Goal: Check status: Check status

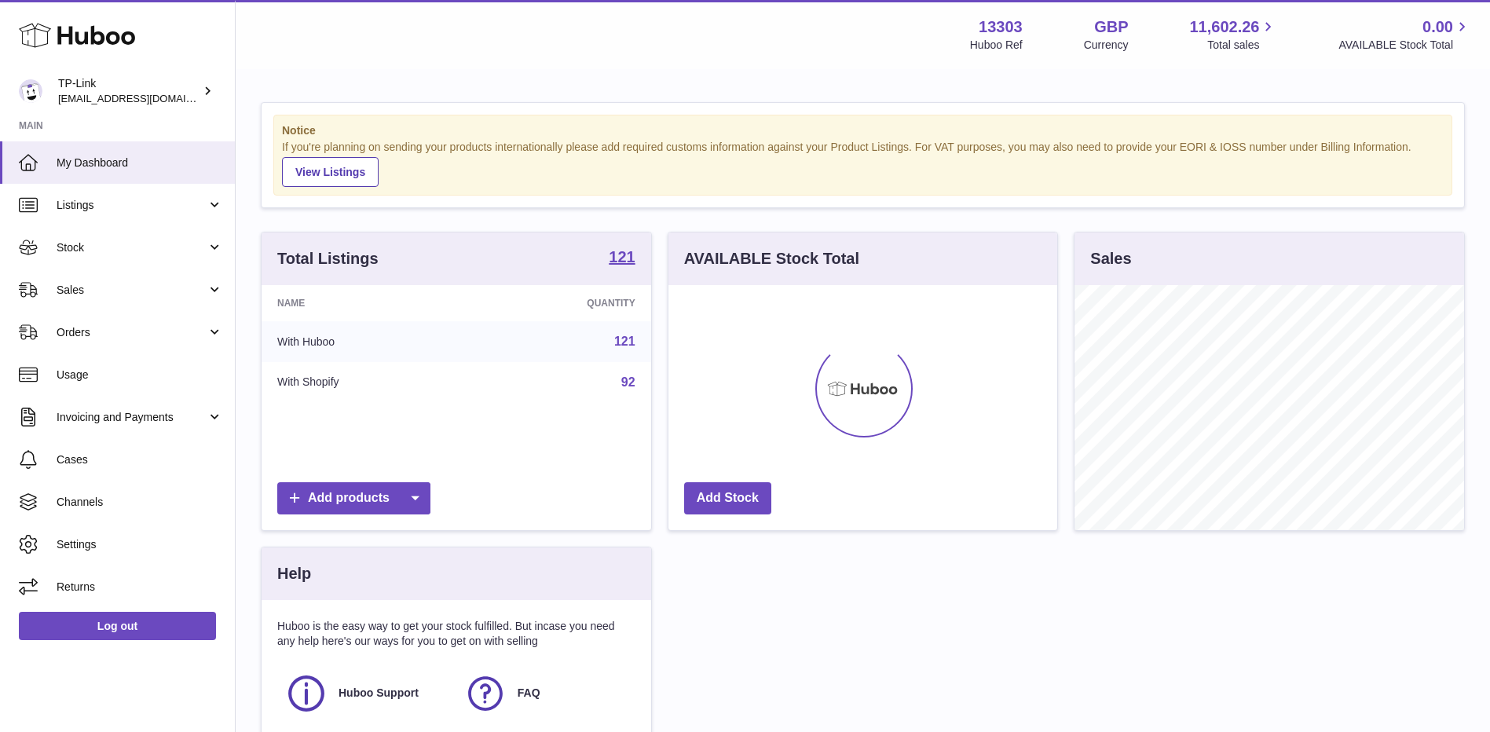
scroll to position [245, 389]
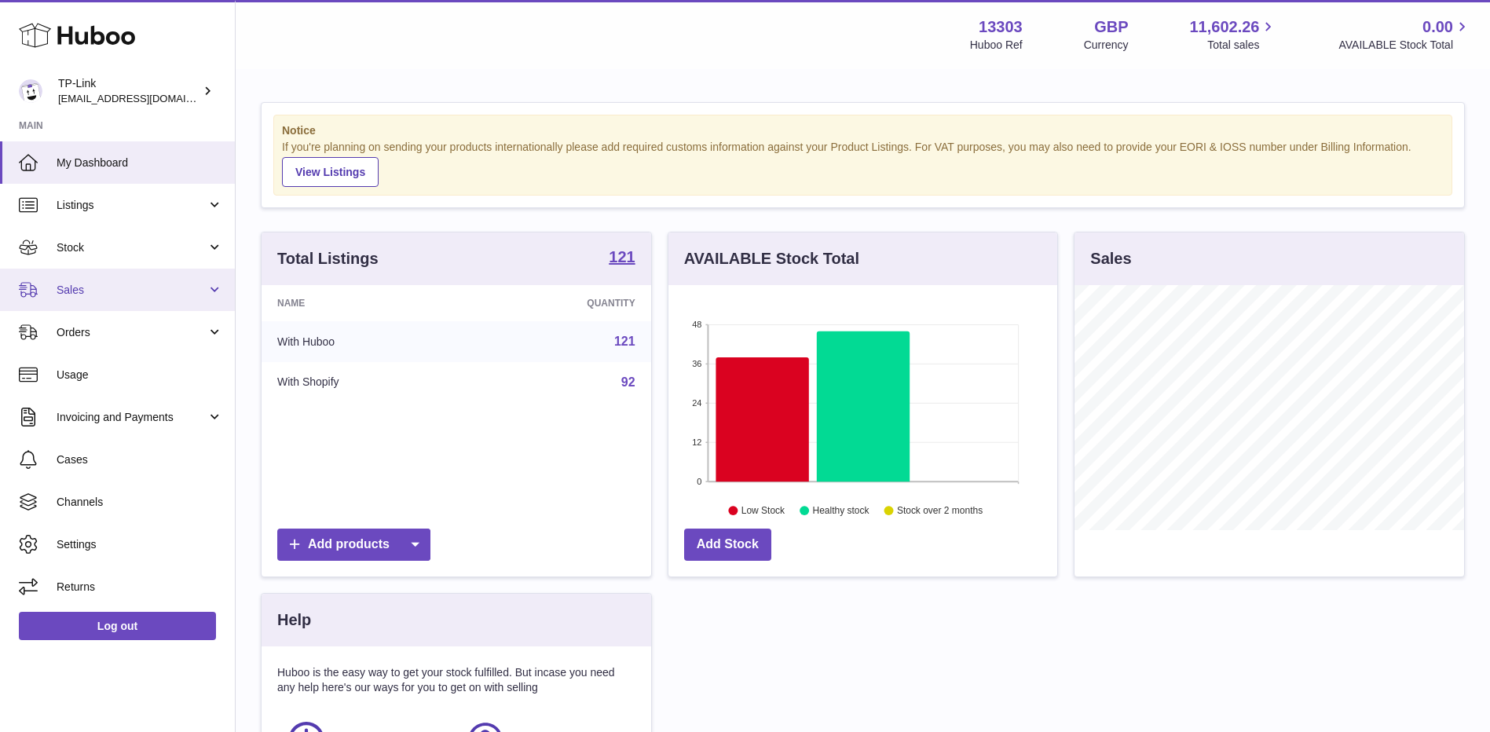
click at [162, 297] on span "Sales" at bounding box center [132, 290] width 150 height 15
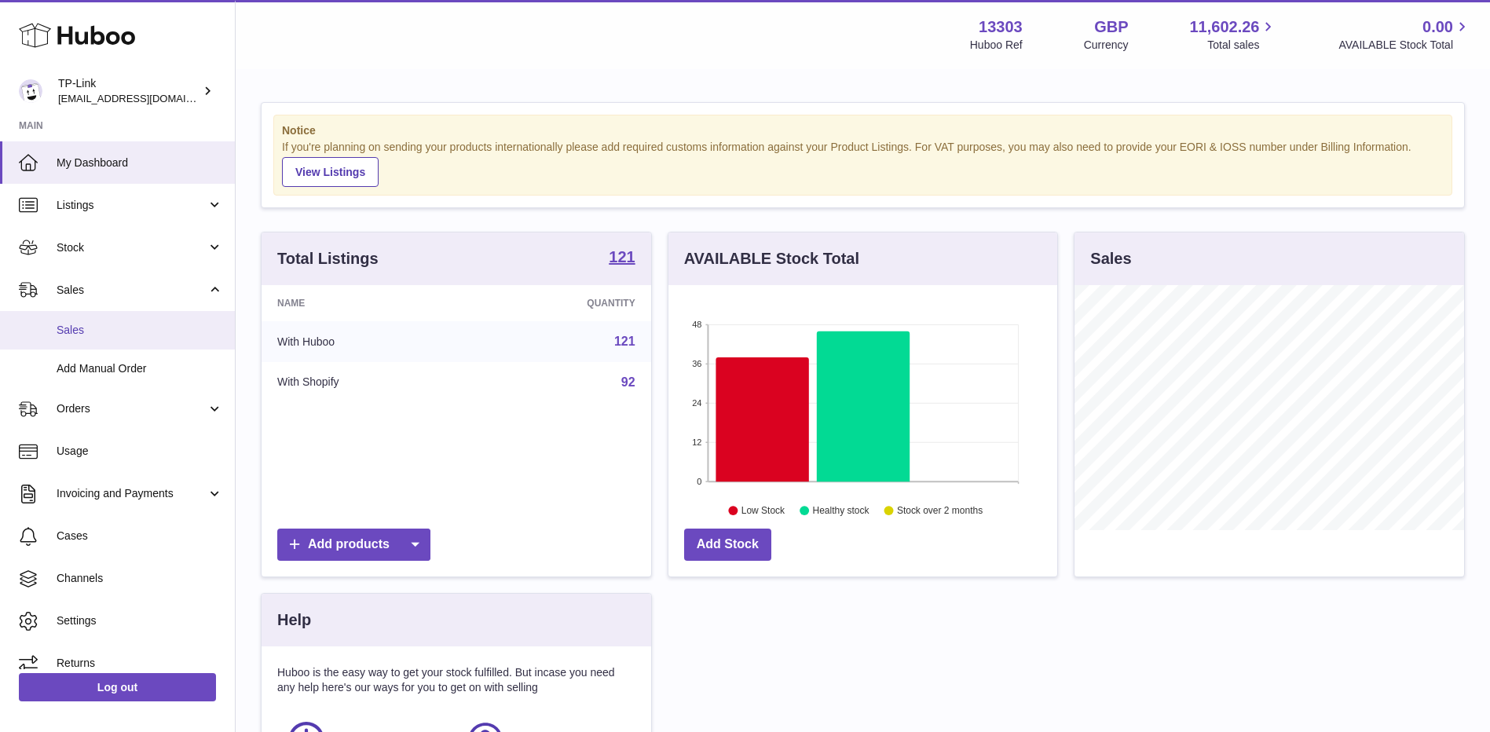
click at [153, 326] on span "Sales" at bounding box center [140, 330] width 167 height 15
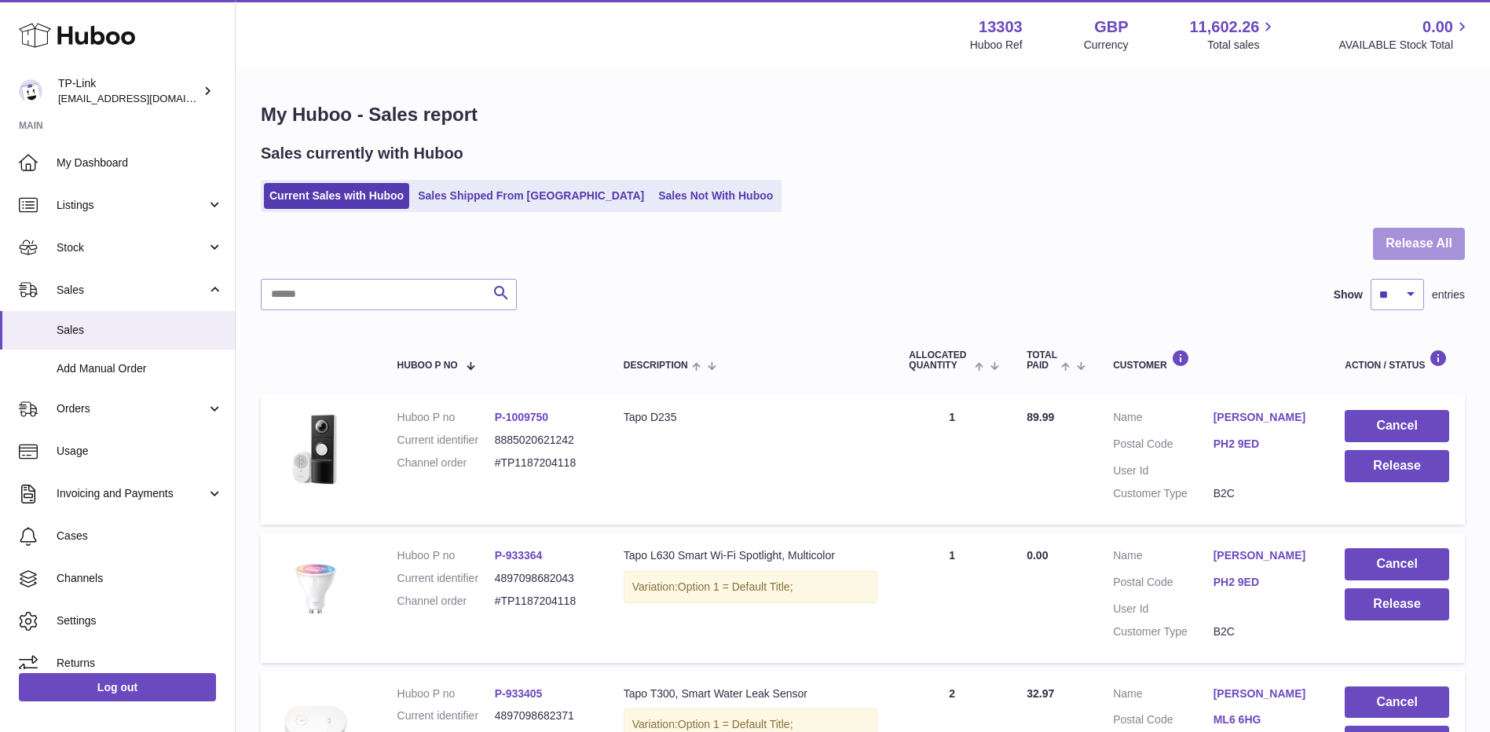
click at [1442, 236] on button "Release All" at bounding box center [1419, 244] width 92 height 32
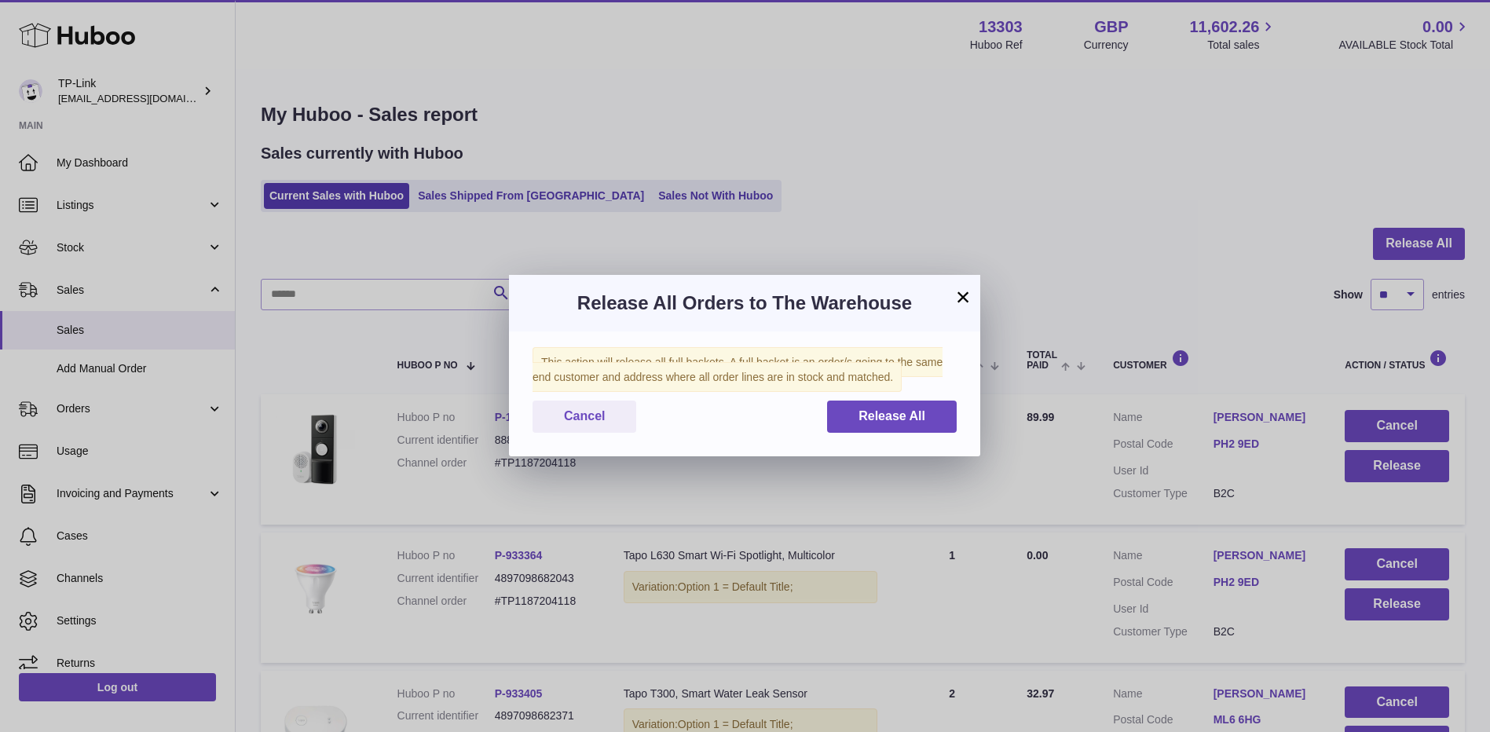
click at [962, 298] on button "×" at bounding box center [963, 297] width 19 height 19
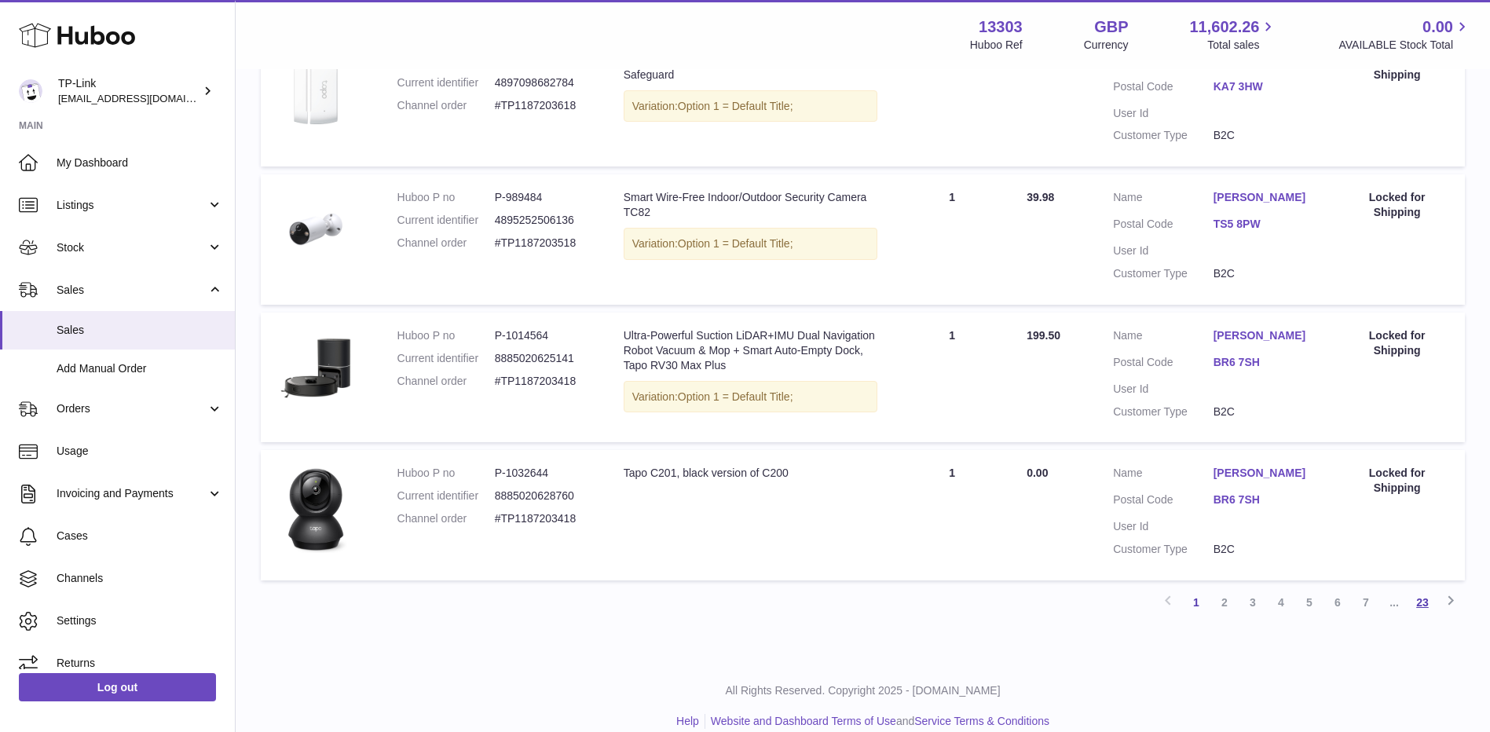
scroll to position [1221, 0]
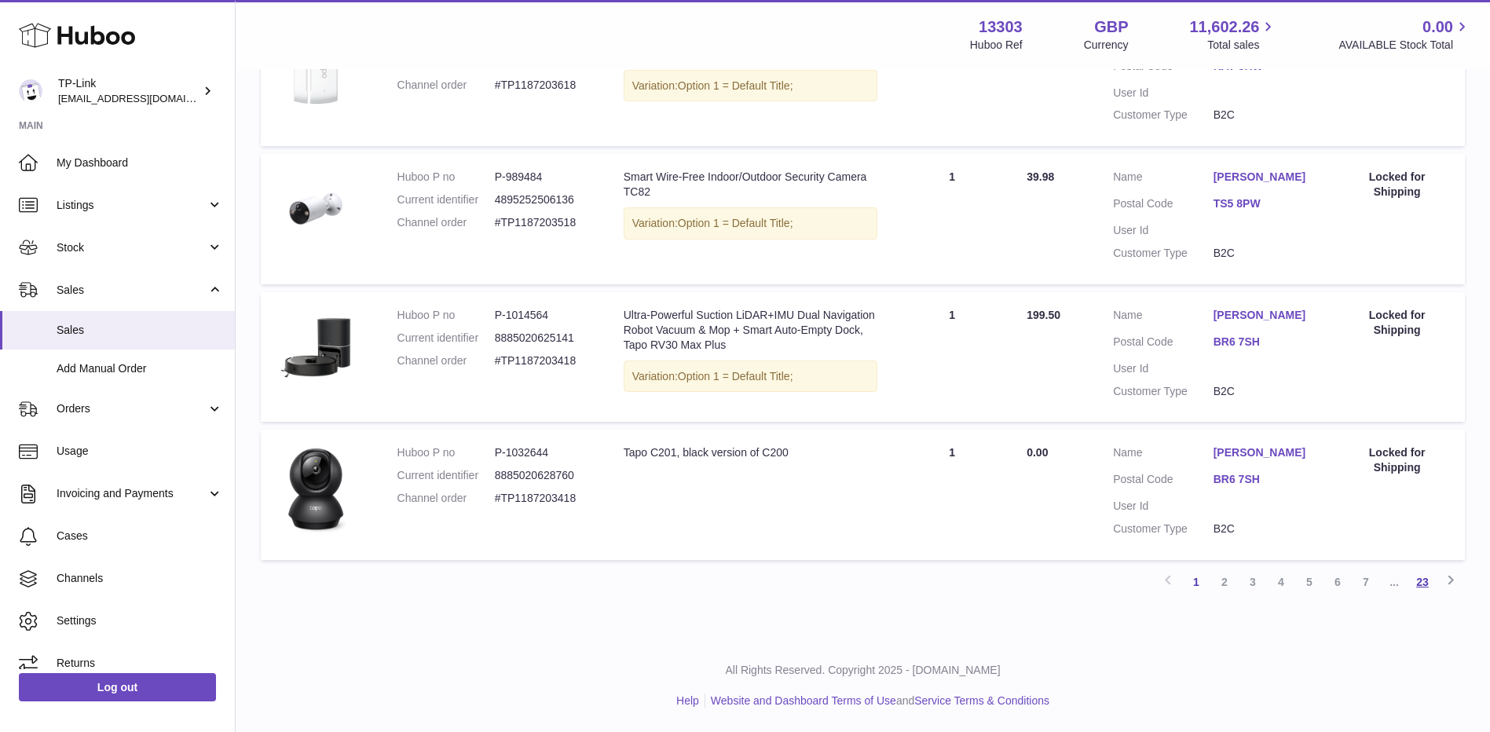
click at [1417, 584] on link "23" at bounding box center [1423, 582] width 28 height 28
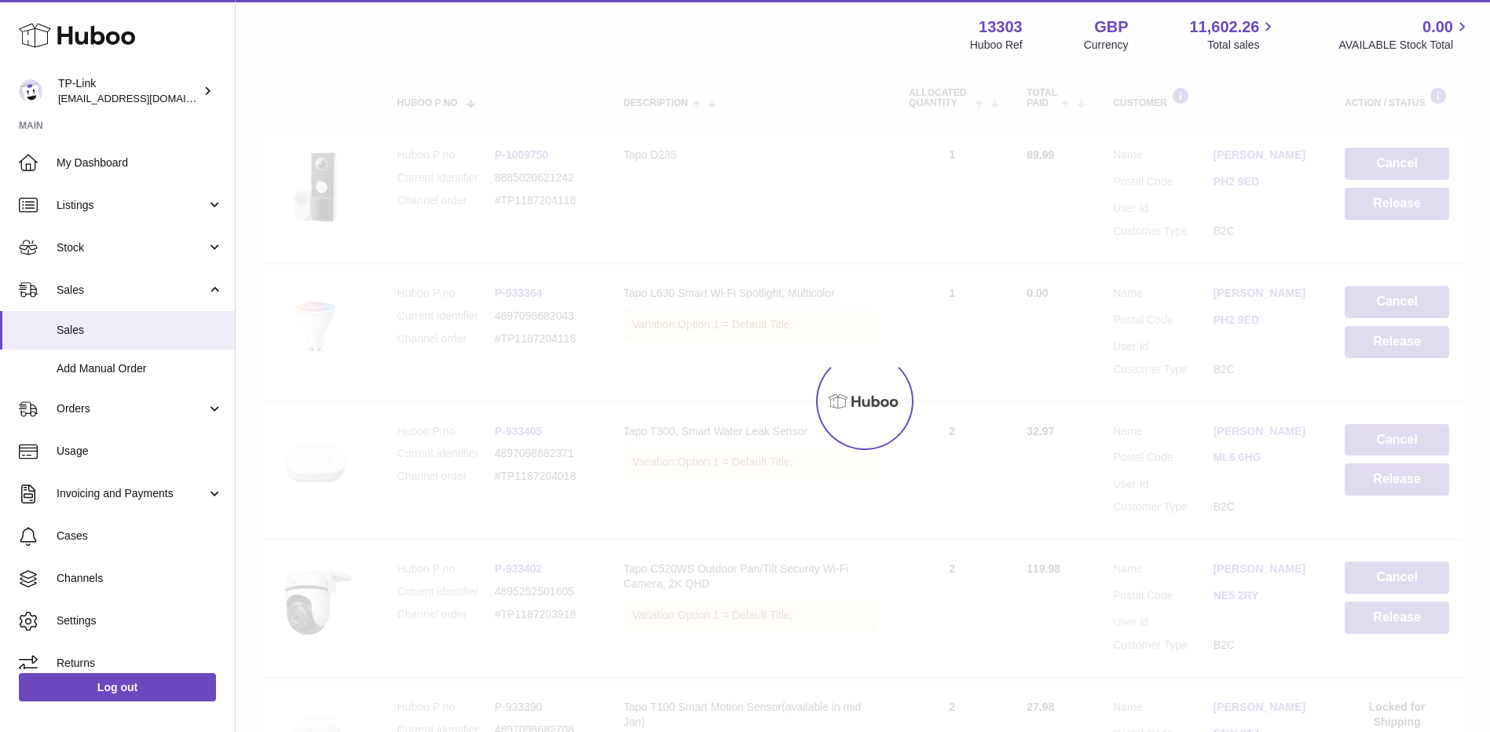
scroll to position [71, 0]
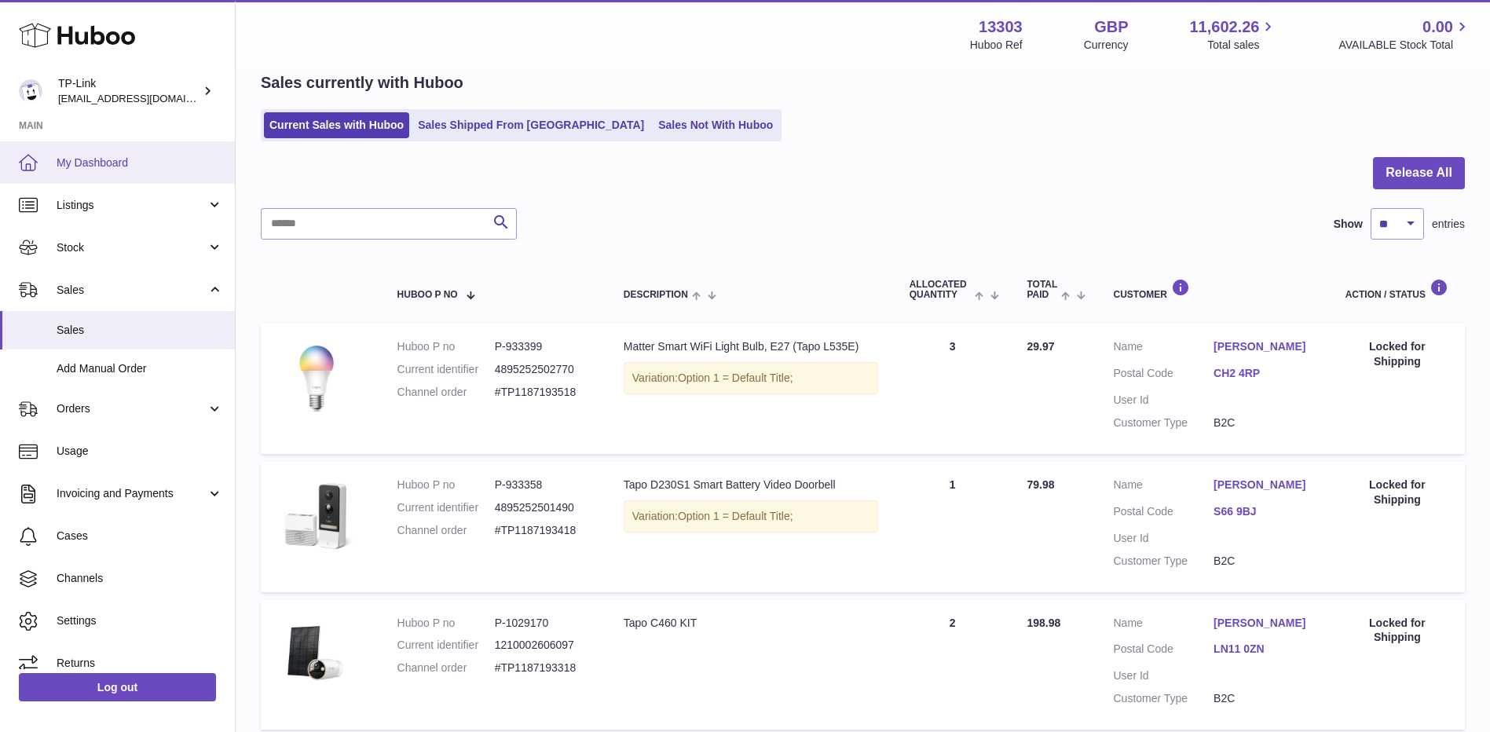
click at [118, 152] on link "My Dashboard" at bounding box center [117, 162] width 235 height 42
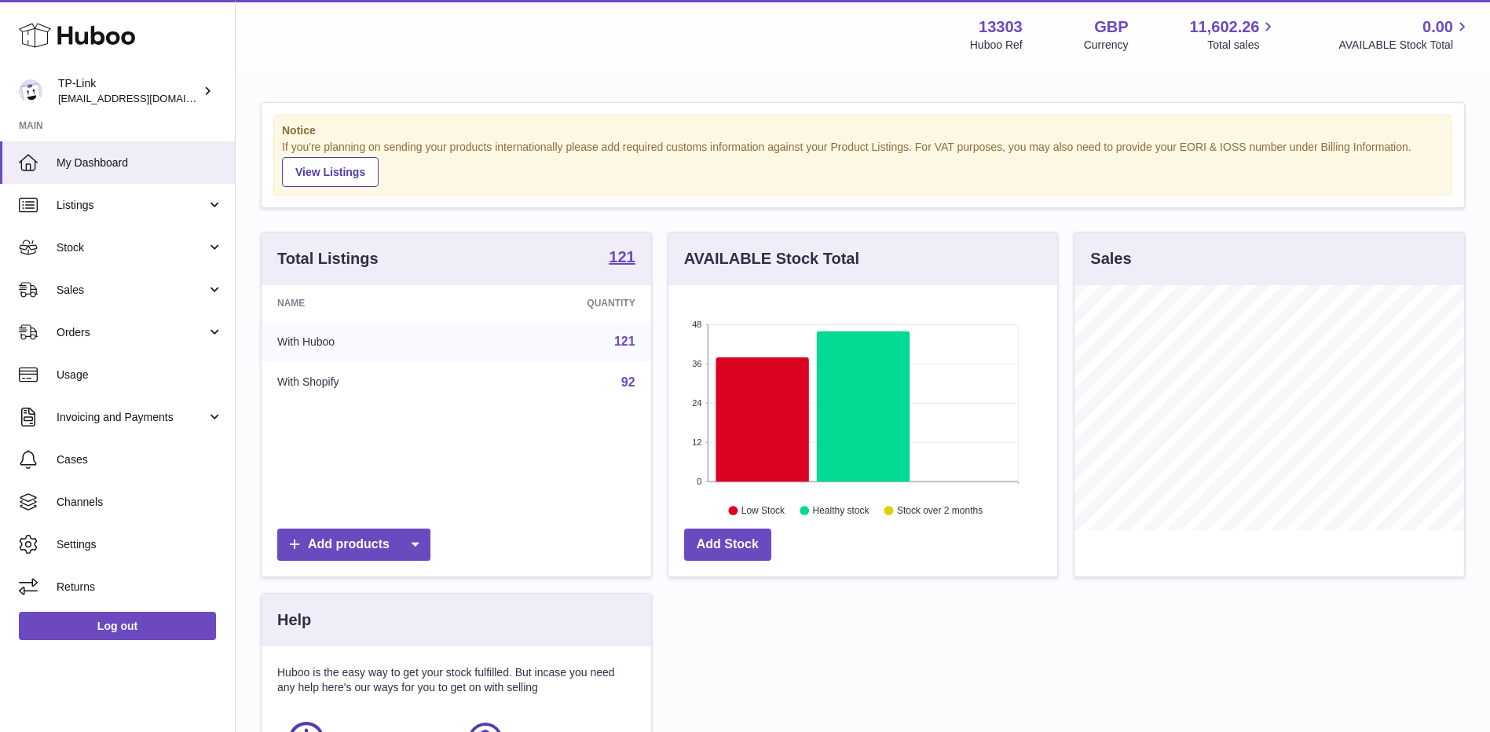
scroll to position [79, 0]
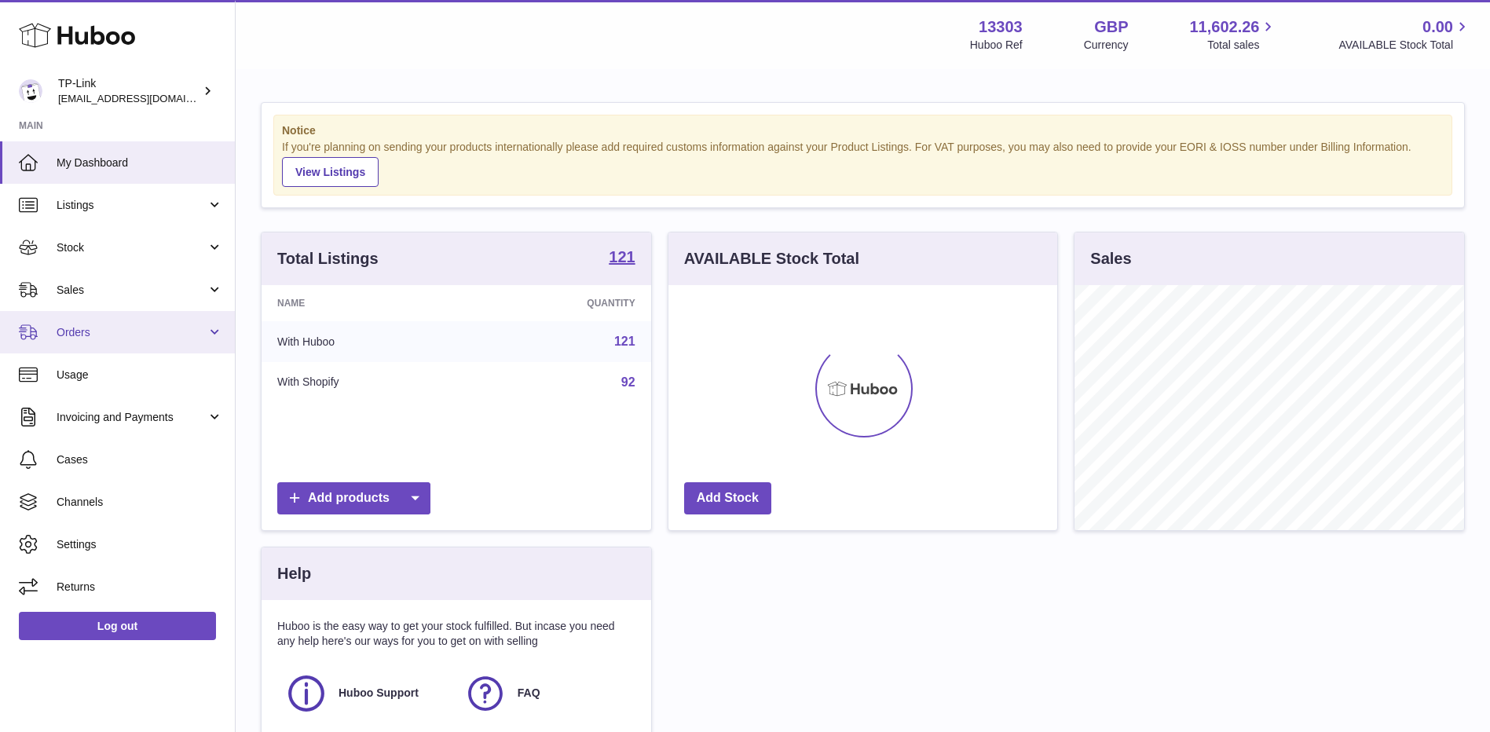
scroll to position [245, 389]
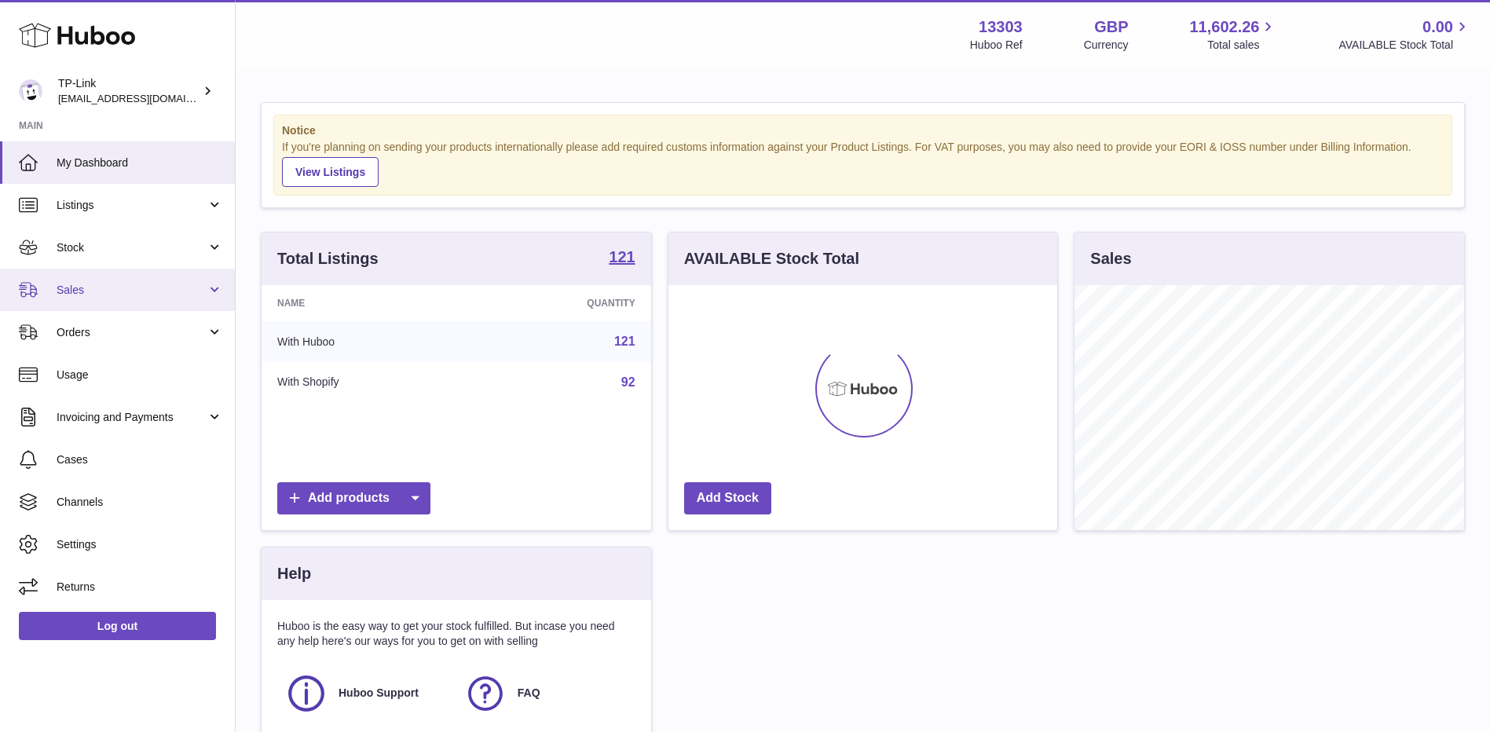
click at [118, 288] on span "Sales" at bounding box center [132, 290] width 150 height 15
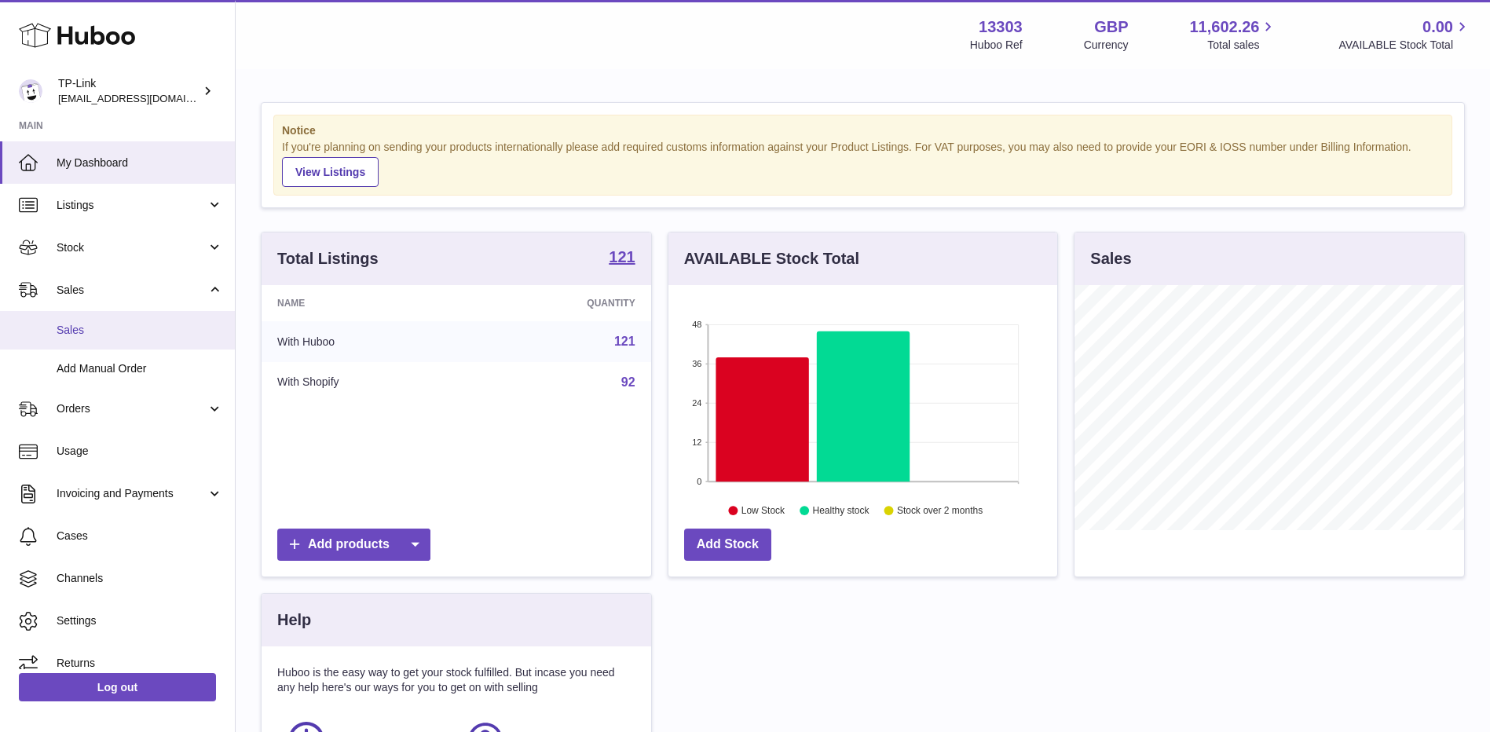
click at [118, 332] on span "Sales" at bounding box center [140, 330] width 167 height 15
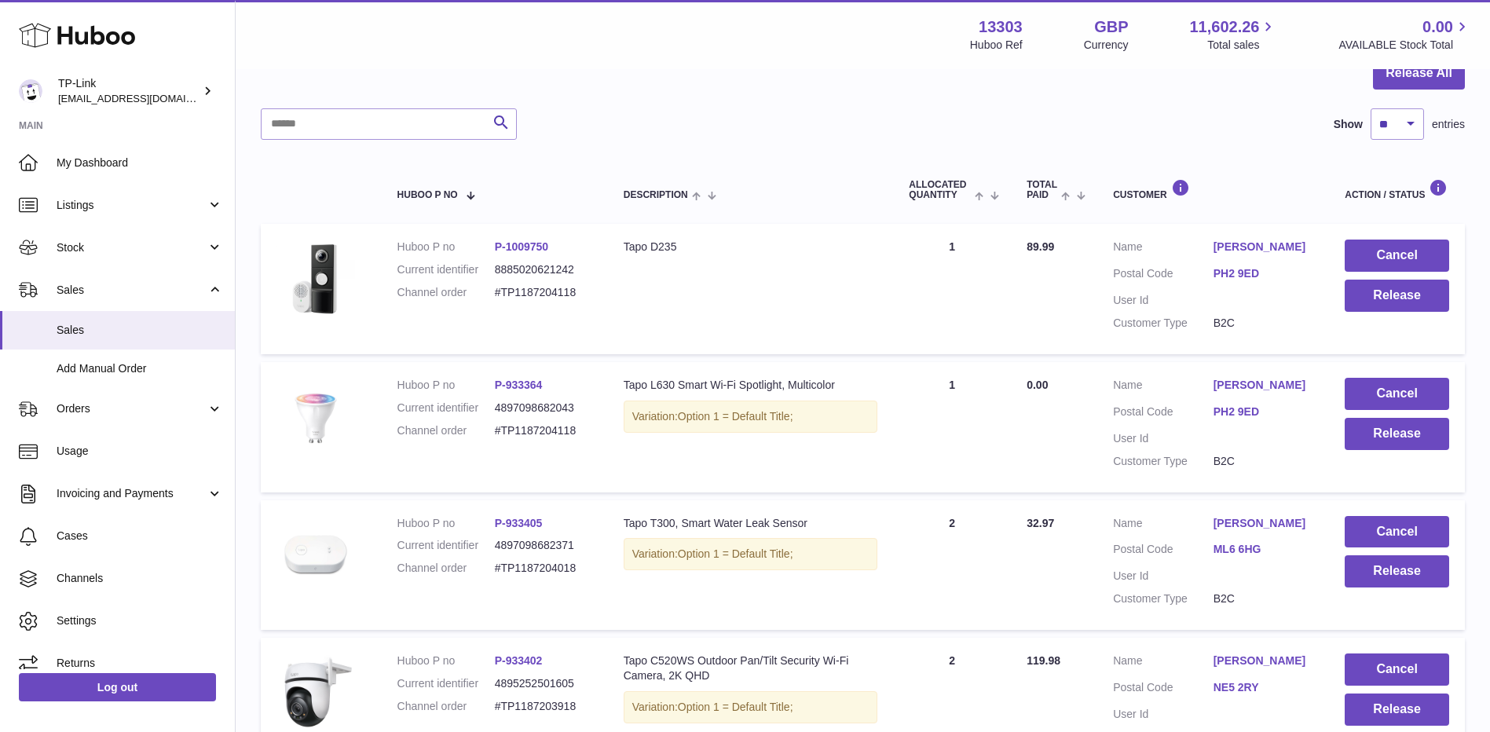
scroll to position [157, 0]
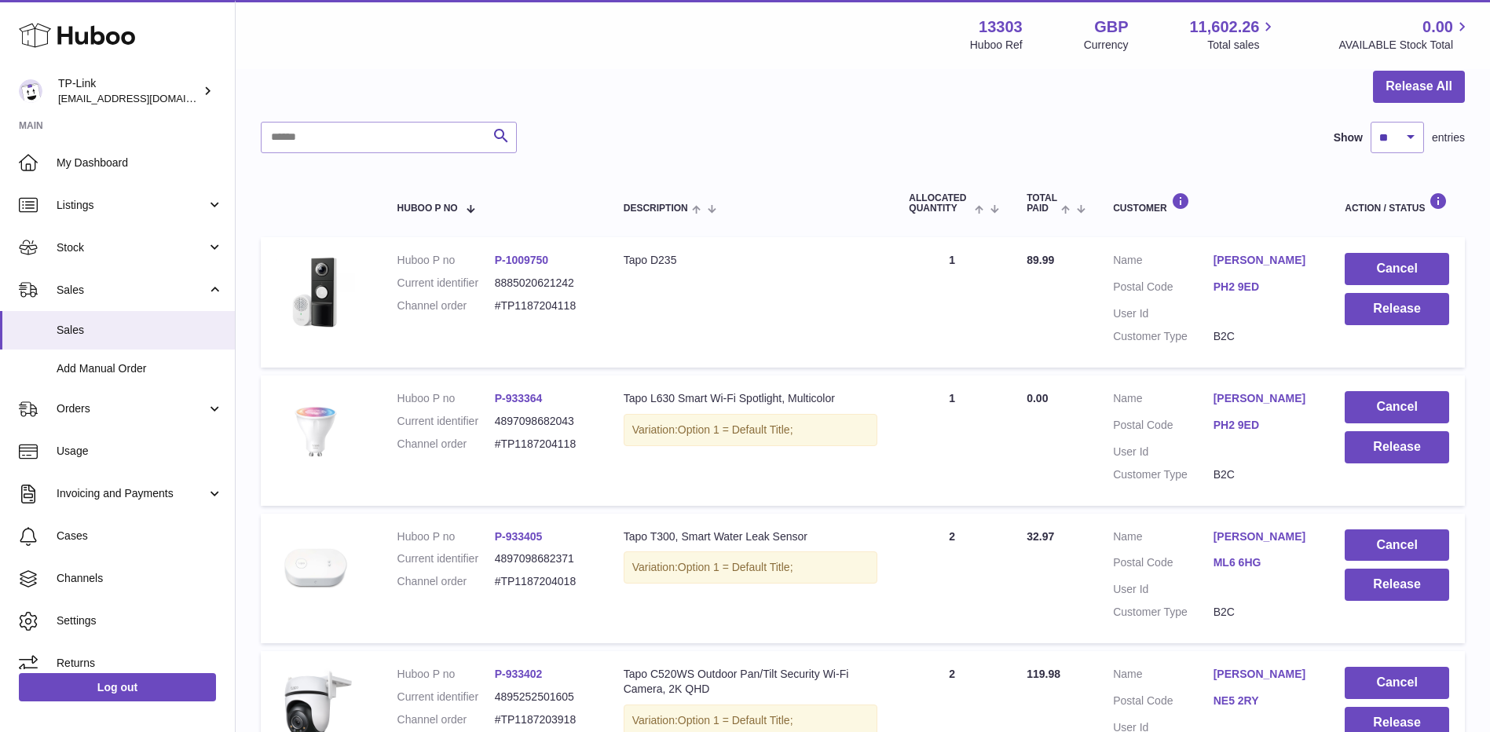
click at [641, 354] on td "Description Tapo D235" at bounding box center [751, 302] width 286 height 130
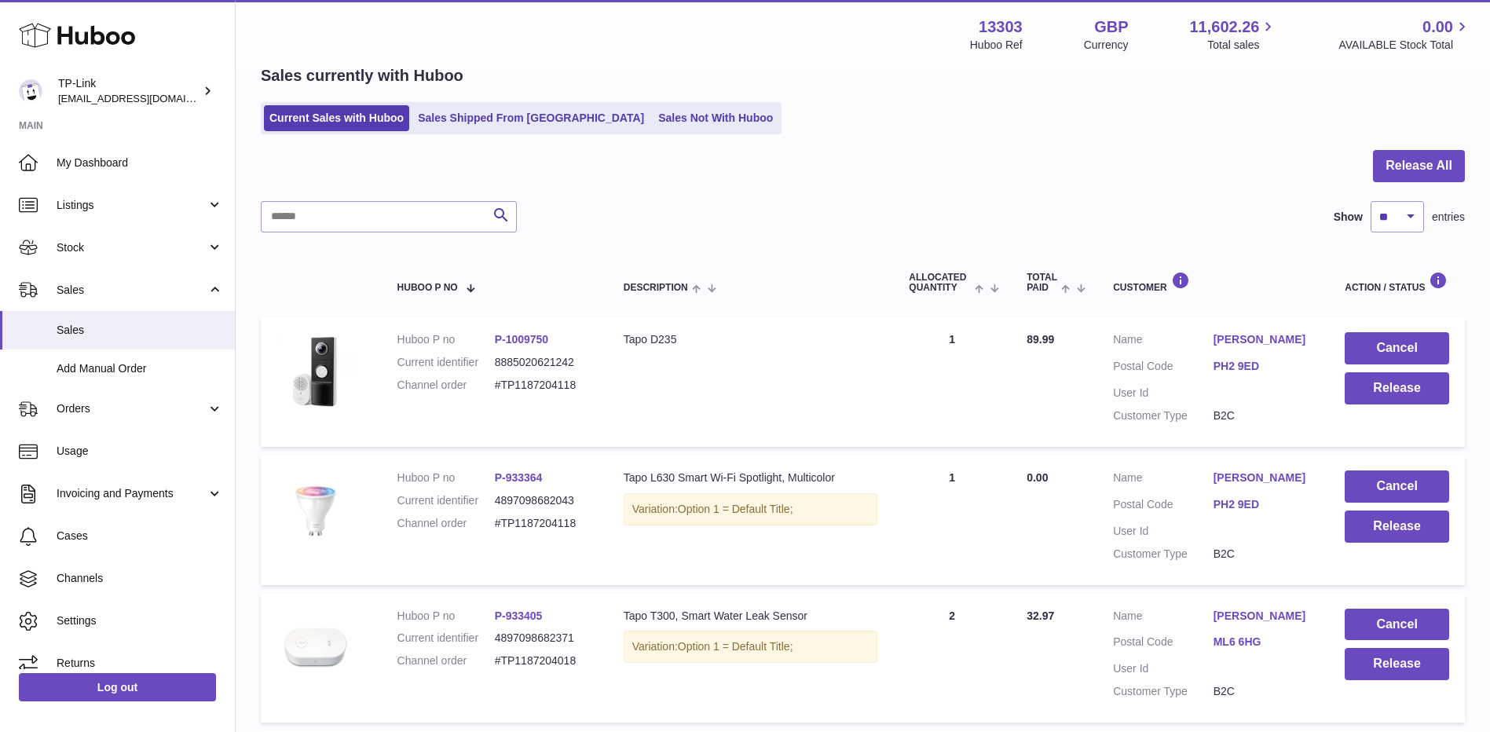
scroll to position [79, 0]
click at [96, 280] on link "Sales" at bounding box center [117, 290] width 235 height 42
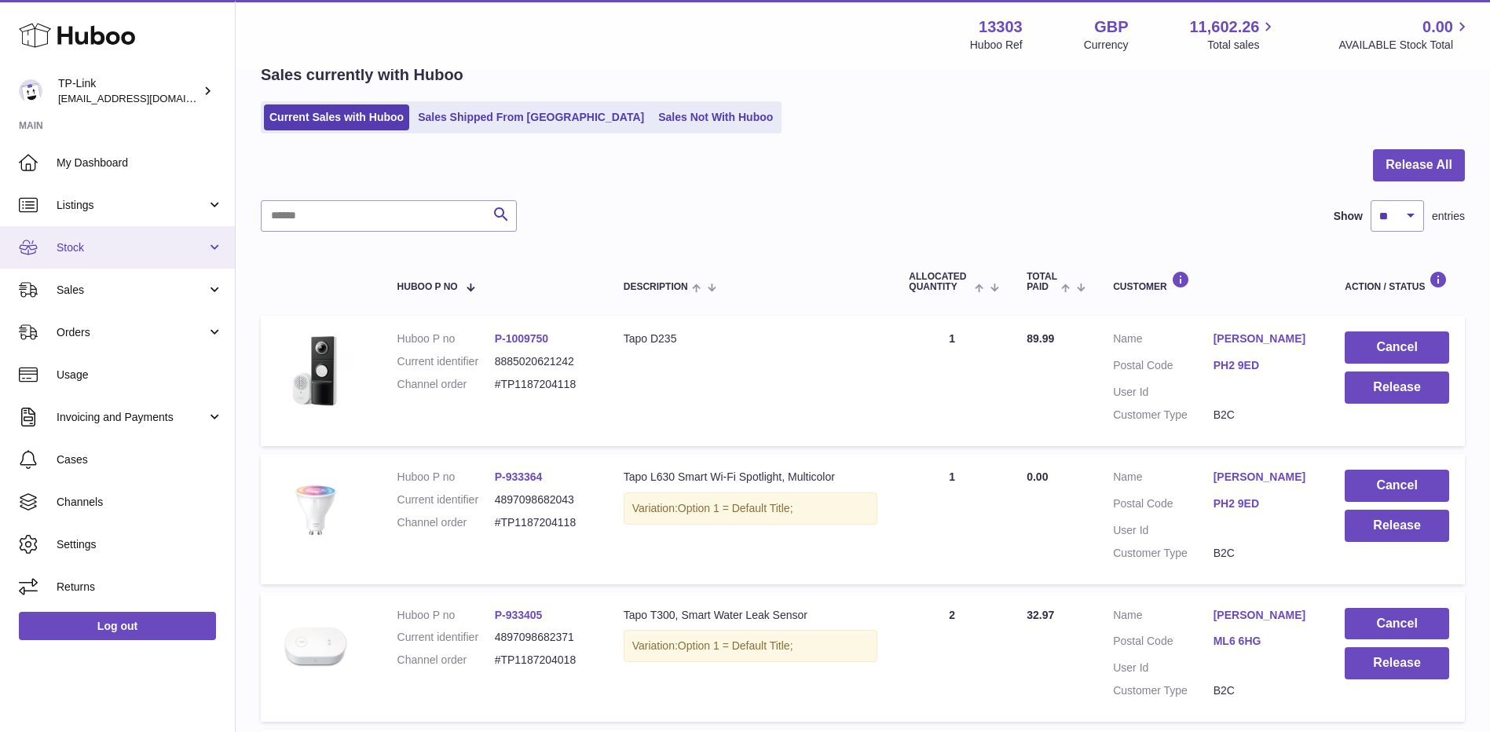
click at [127, 247] on span "Stock" at bounding box center [132, 247] width 150 height 15
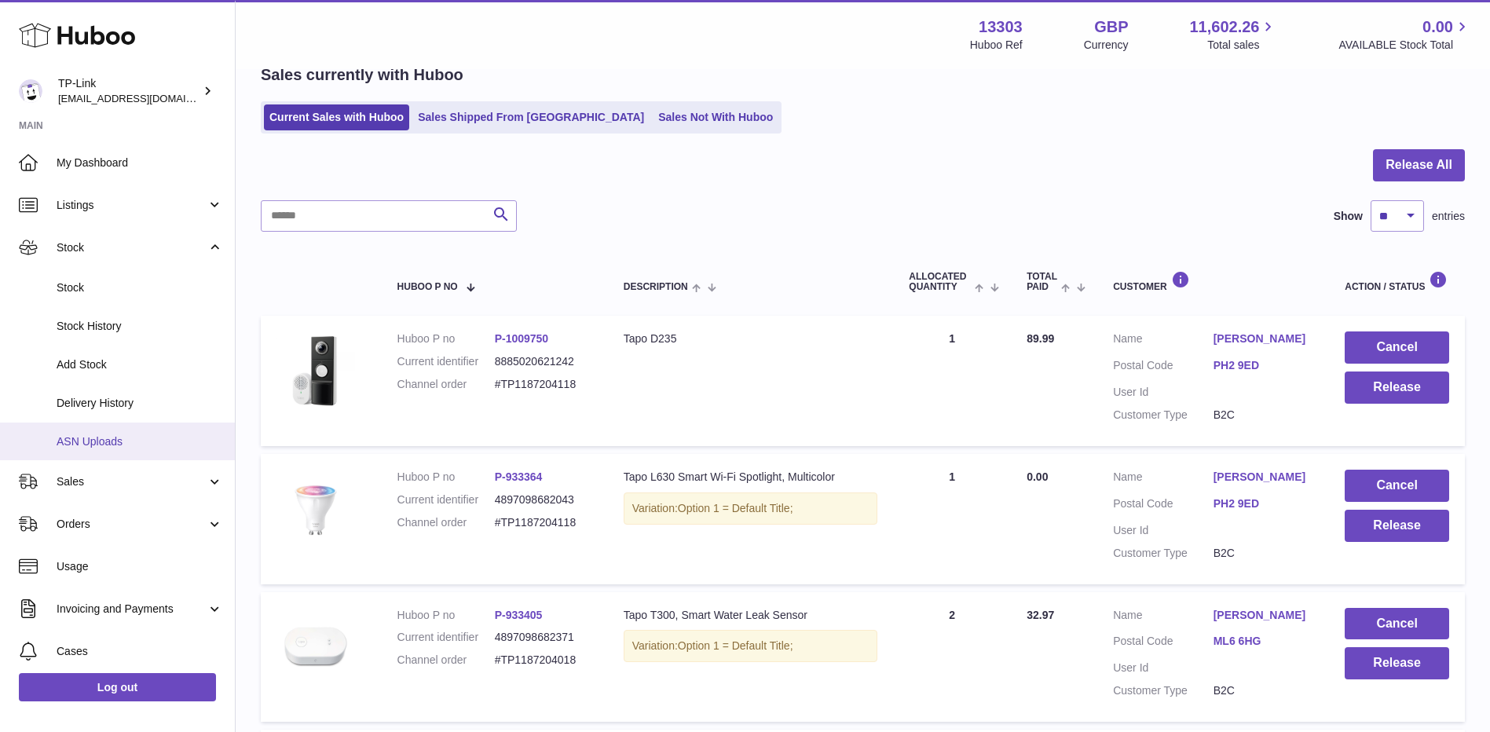
click at [136, 441] on span "ASN Uploads" at bounding box center [140, 441] width 167 height 15
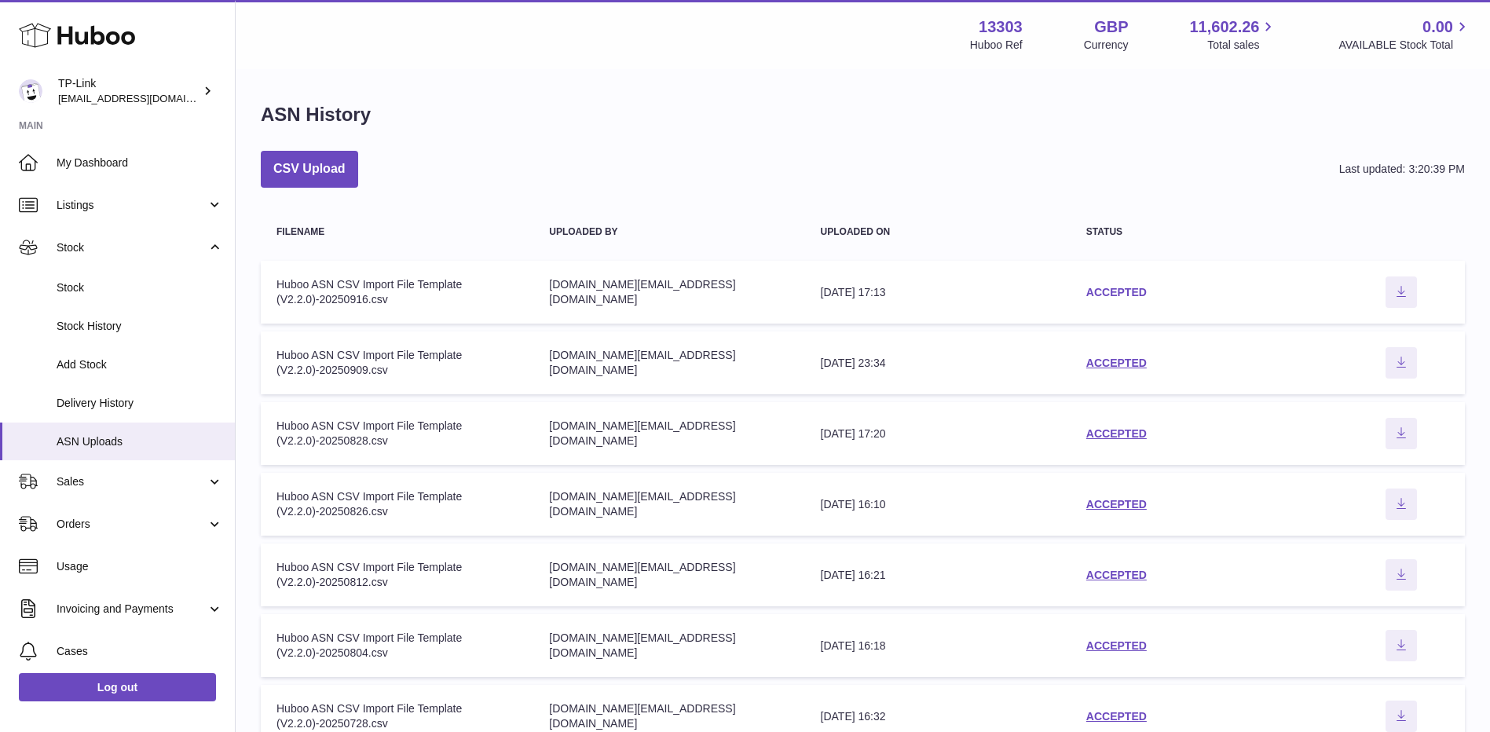
click at [1090, 288] on link "ACCEPTED" at bounding box center [1116, 292] width 60 height 13
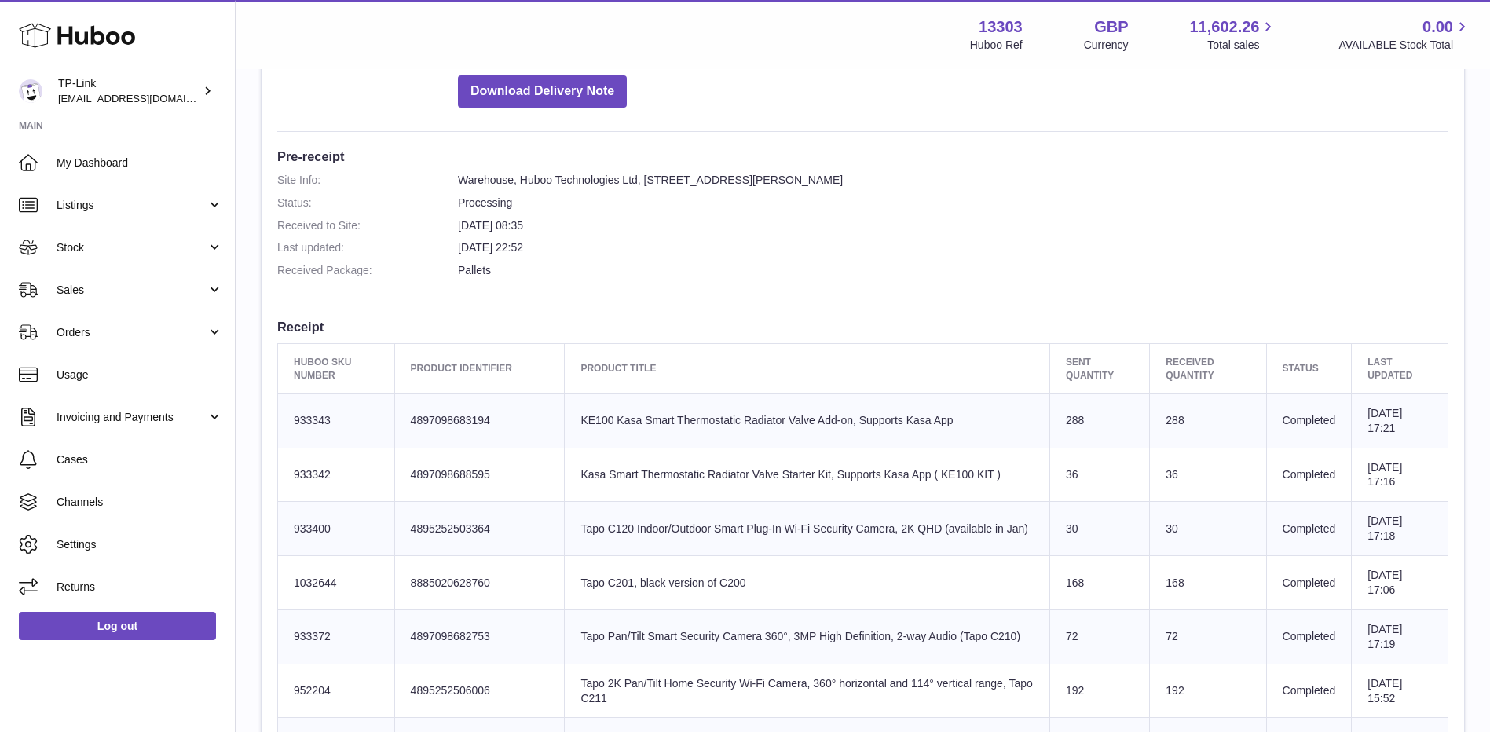
scroll to position [471, 0]
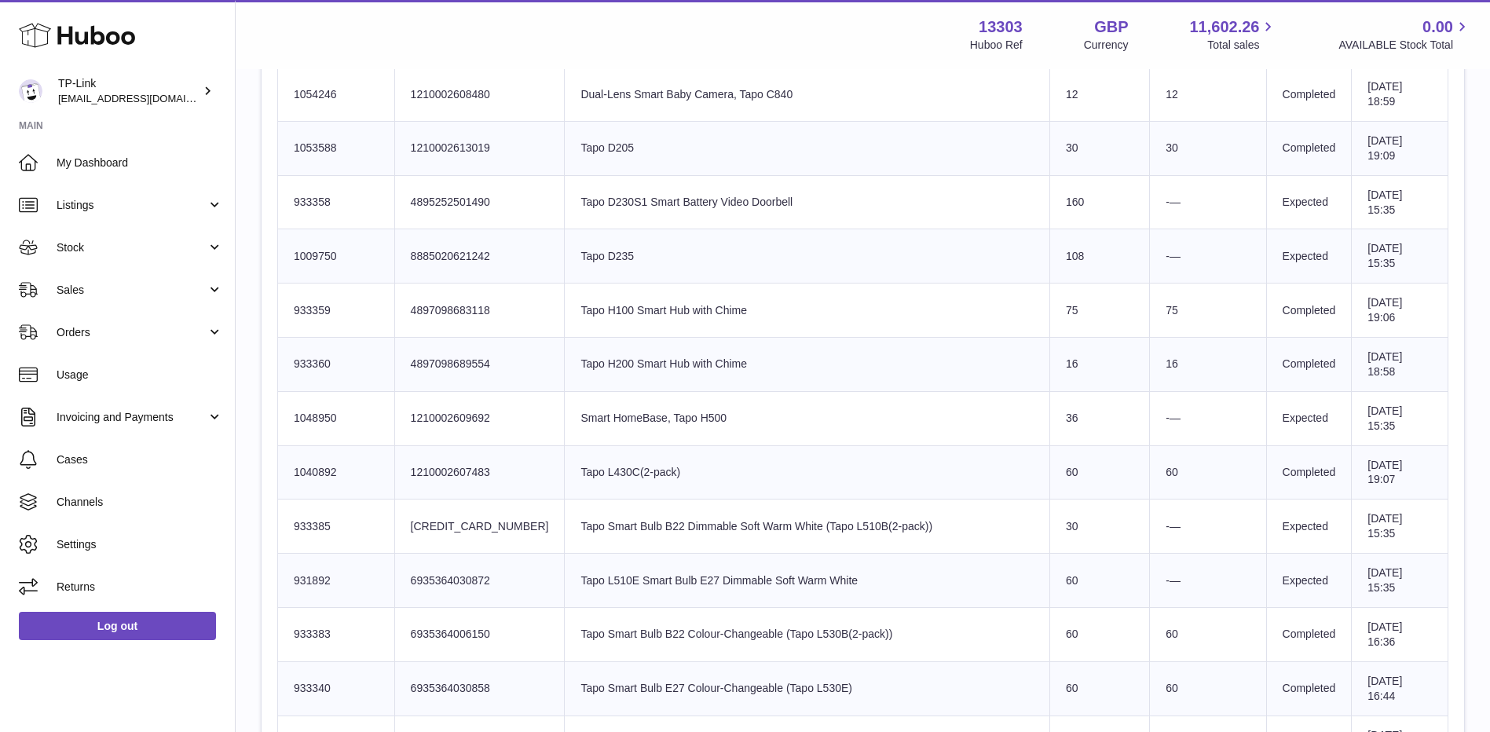
scroll to position [2669, 0]
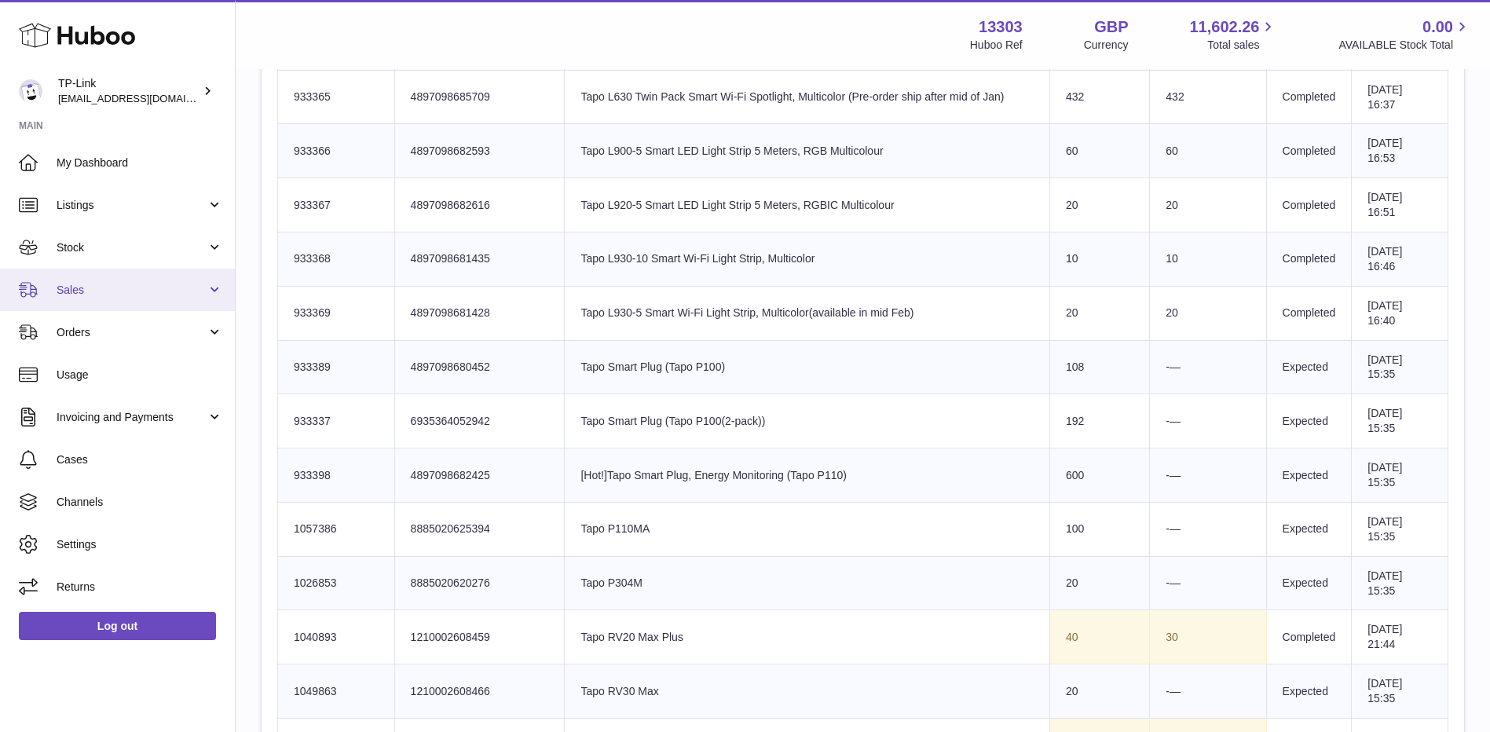
drag, startPoint x: 105, startPoint y: 285, endPoint x: 103, endPoint y: 303, distance: 18.2
click at [105, 284] on span "Sales" at bounding box center [132, 290] width 150 height 15
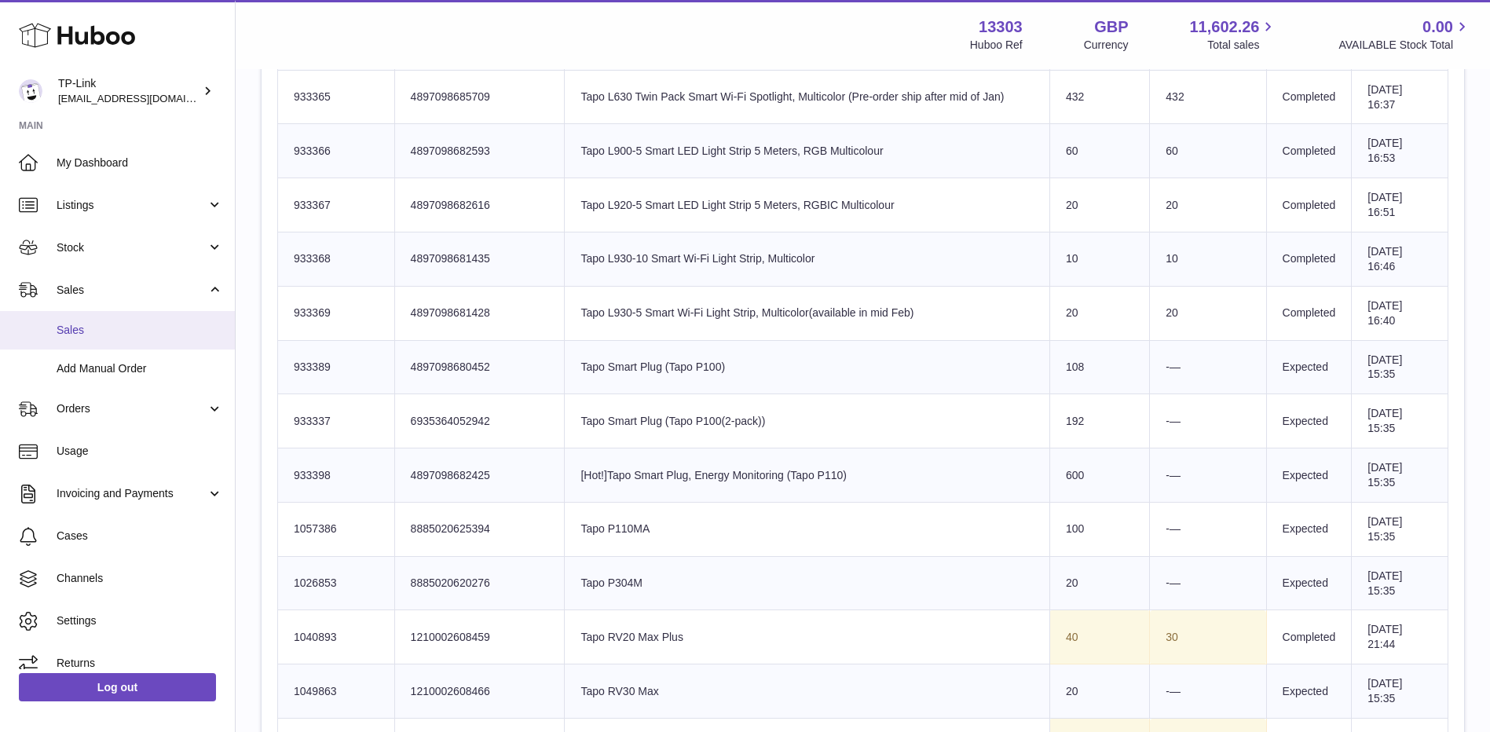
click at [96, 345] on link "Sales" at bounding box center [117, 330] width 235 height 38
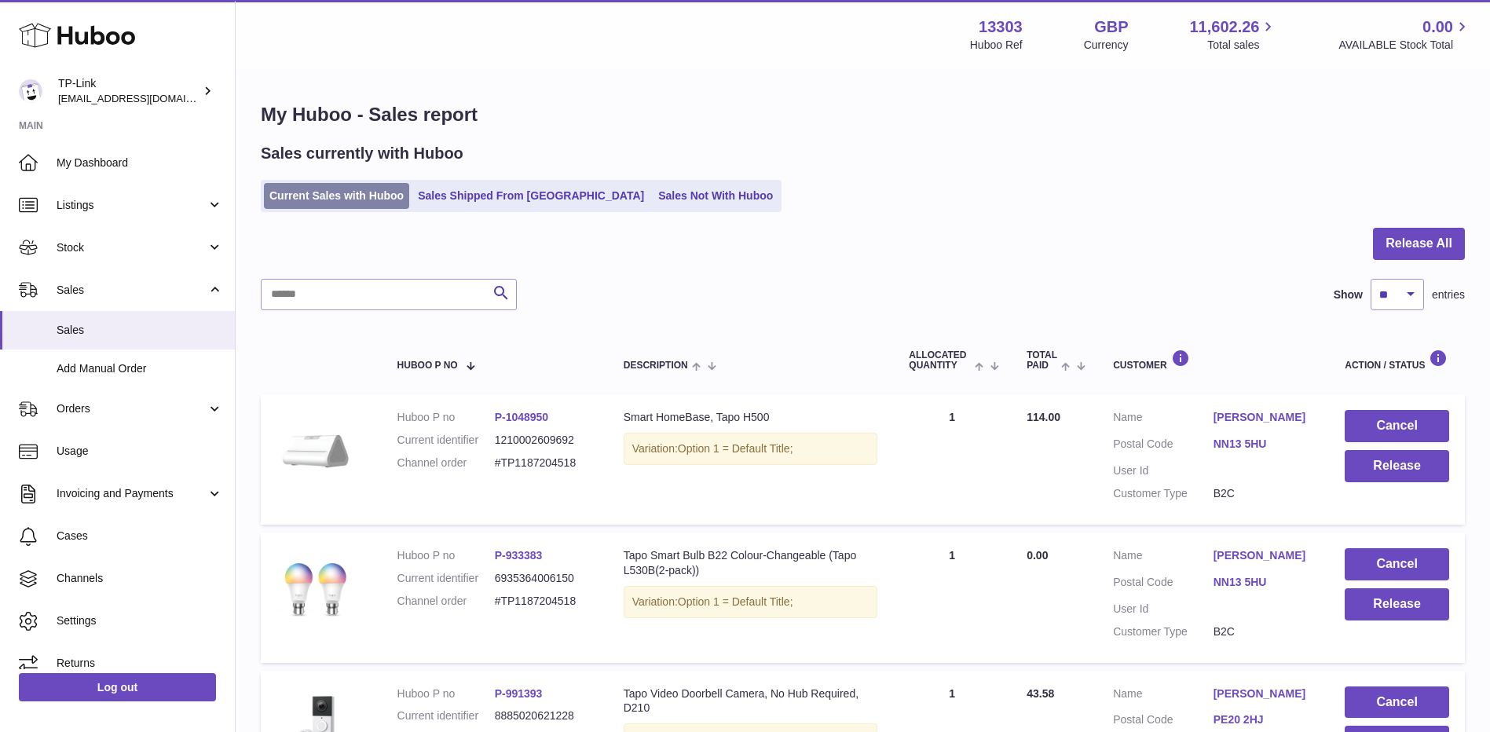
click at [371, 211] on ul "Current Sales with Huboo Sales Shipped From [GEOGRAPHIC_DATA] Sales Not With Hu…" at bounding box center [521, 196] width 521 height 32
